Goal: Information Seeking & Learning: Learn about a topic

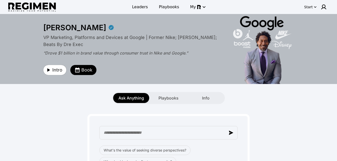
click at [58, 65] on div "Intro Book" at bounding box center [132, 66] width 178 height 17
click at [56, 69] on span "Intro" at bounding box center [57, 70] width 10 height 7
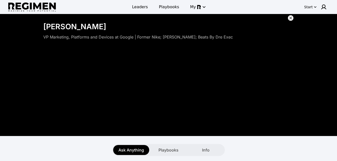
click at [315, 5] on icon "button" at bounding box center [315, 7] width 5 height 5
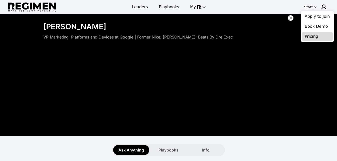
click at [311, 36] on button "Pricing" at bounding box center [317, 36] width 31 height 9
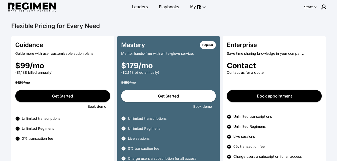
click at [71, 29] on div "Flexible Pricing for Every Need" at bounding box center [168, 26] width 321 height 8
click at [141, 7] on span "Leaders" at bounding box center [140, 7] width 16 height 6
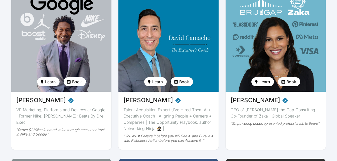
scroll to position [65, 0]
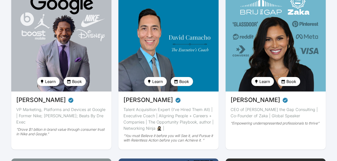
click at [78, 83] on span "Book" at bounding box center [77, 82] width 10 height 6
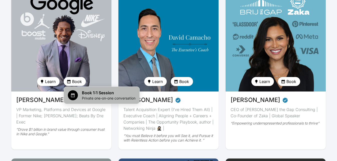
click at [90, 97] on span "Private one-on-one conversation" at bounding box center [109, 98] width 54 height 5
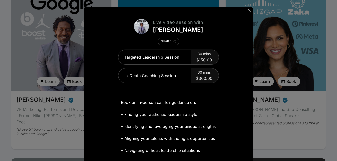
click at [249, 12] on icon at bounding box center [249, 10] width 5 height 5
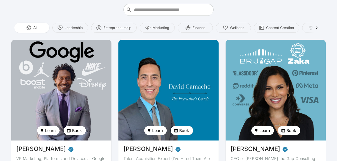
scroll to position [20, 0]
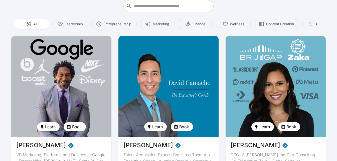
click at [49, 129] on span "Learn" at bounding box center [50, 127] width 11 height 6
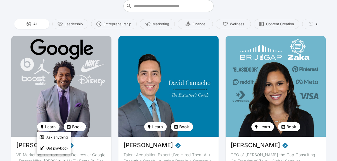
click at [53, 153] on li "Get playbook" at bounding box center [54, 148] width 34 height 11
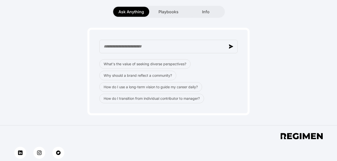
scroll to position [85, 0]
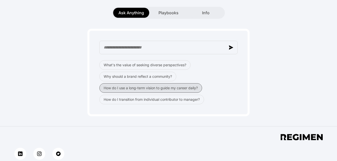
click at [121, 91] on button "How do I use a long-term vision to guide my career daily?" at bounding box center [151, 88] width 103 height 10
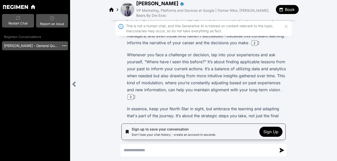
scroll to position [83, 0]
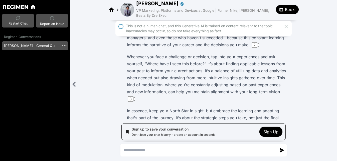
click at [115, 9] on icon at bounding box center [118, 10] width 6 height 6
click at [112, 11] on icon at bounding box center [112, 10] width 6 height 6
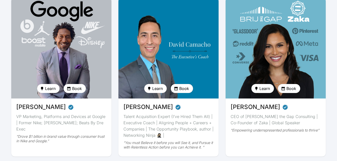
scroll to position [55, 0]
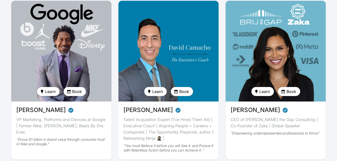
click at [49, 95] on span "Learn" at bounding box center [50, 92] width 11 height 6
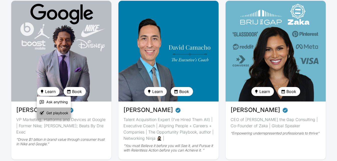
click at [51, 111] on span "Get playbook" at bounding box center [57, 113] width 22 height 5
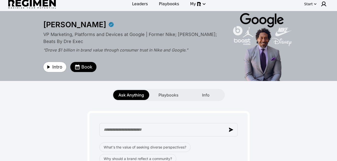
scroll to position [3, 0]
click at [166, 95] on span "Playbooks" at bounding box center [169, 95] width 20 height 6
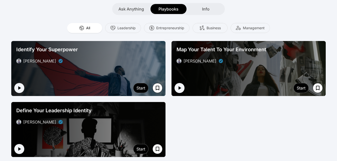
scroll to position [88, 0]
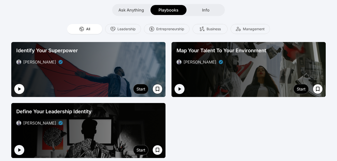
click at [21, 86] on icon "button" at bounding box center [19, 89] width 6 height 6
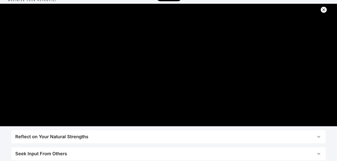
scroll to position [8, 0]
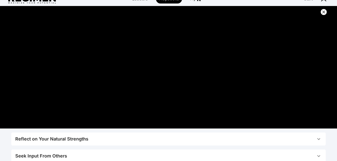
click at [29, 140] on div "Reflect on Your Natural Strengths" at bounding box center [51, 139] width 73 height 7
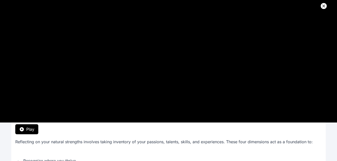
scroll to position [28, 0]
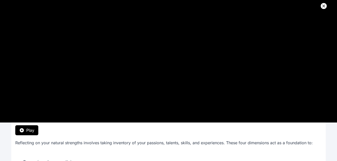
click at [28, 131] on span "Play" at bounding box center [30, 131] width 8 height 6
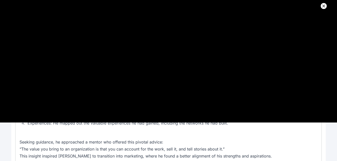
scroll to position [205, 0]
